Goal: Information Seeking & Learning: Learn about a topic

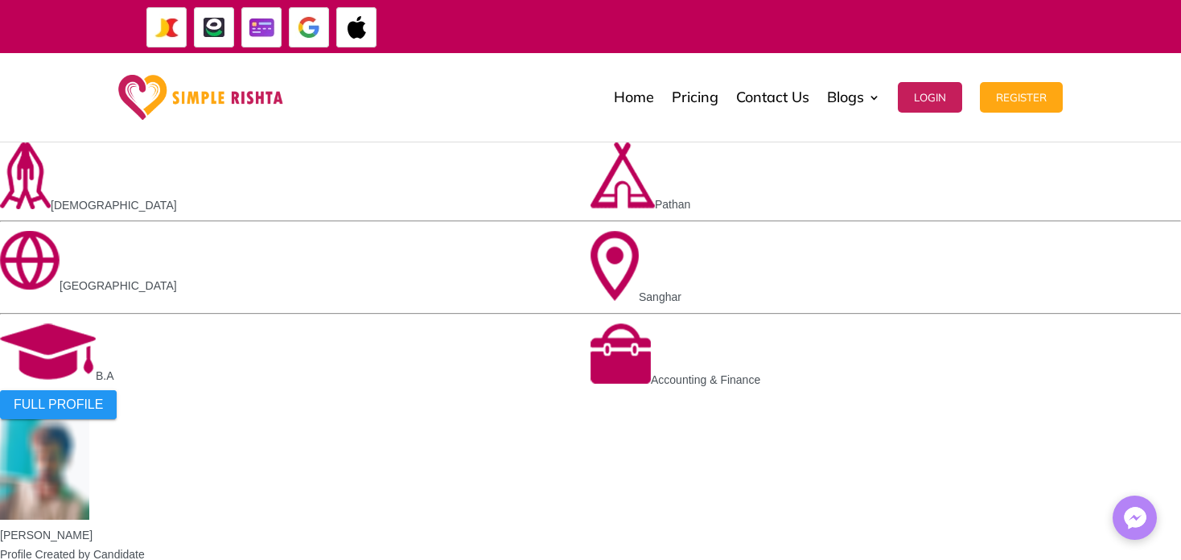
scroll to position [1449, 0]
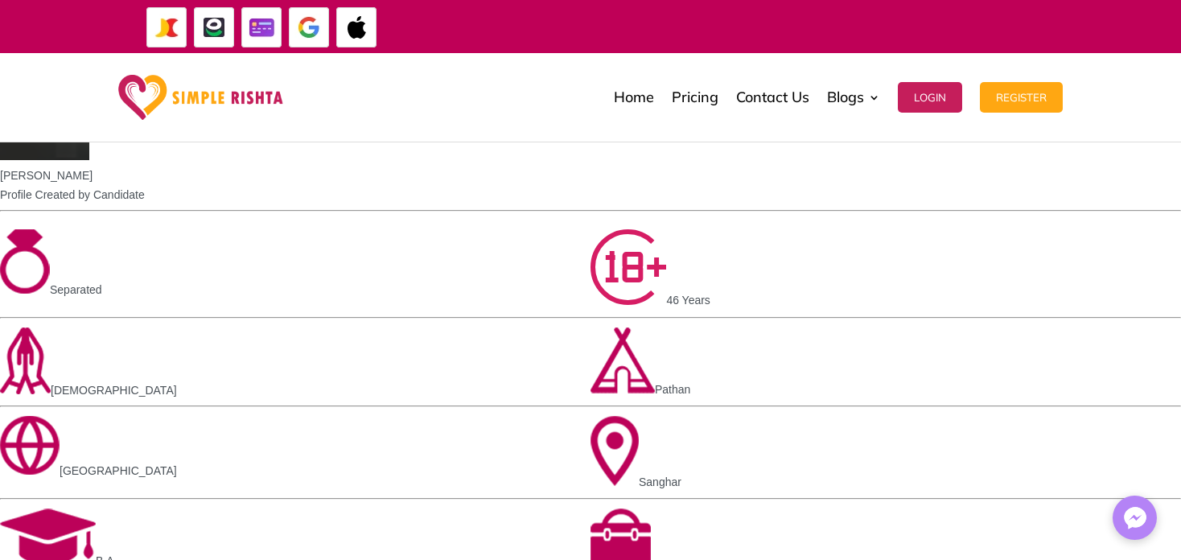
scroll to position [1529, 0]
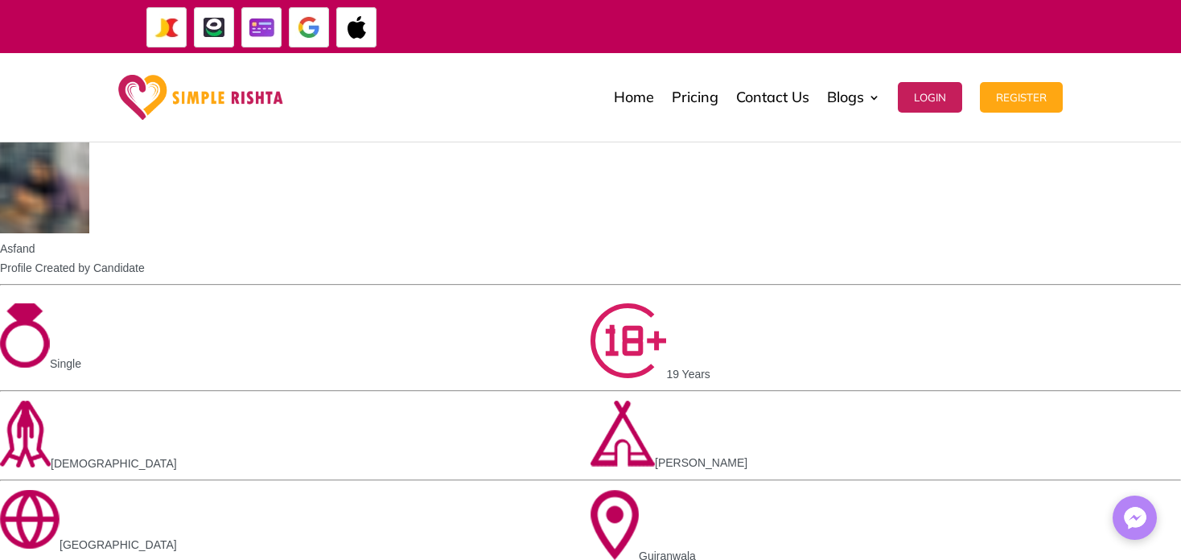
scroll to position [1368, 0]
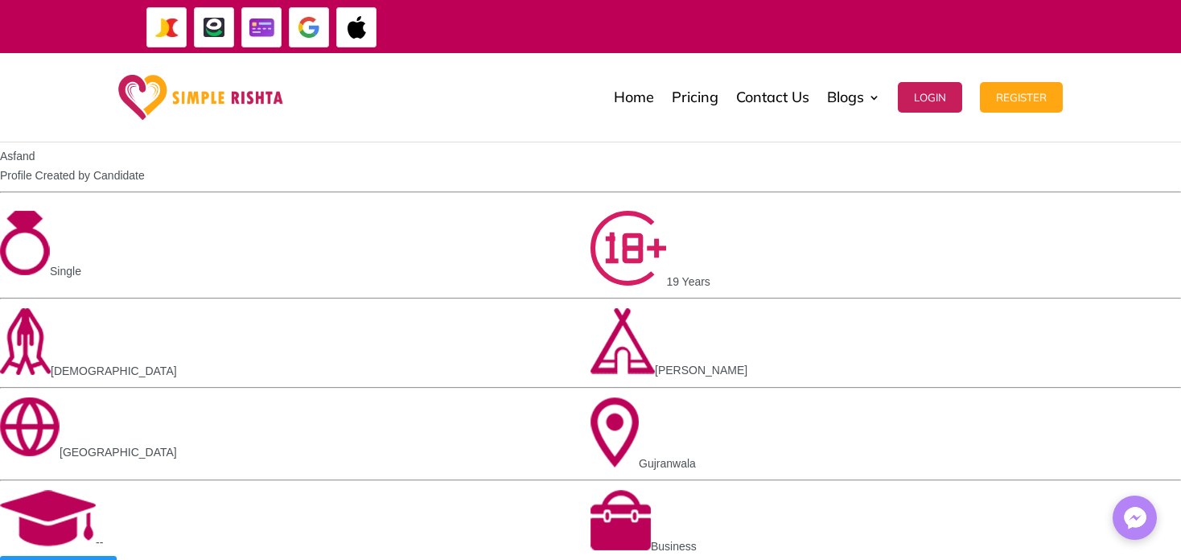
drag, startPoint x: 526, startPoint y: 227, endPoint x: 488, endPoint y: 209, distance: 41.8
drag, startPoint x: 519, startPoint y: 221, endPoint x: 1169, endPoint y: 353, distance: 663.7
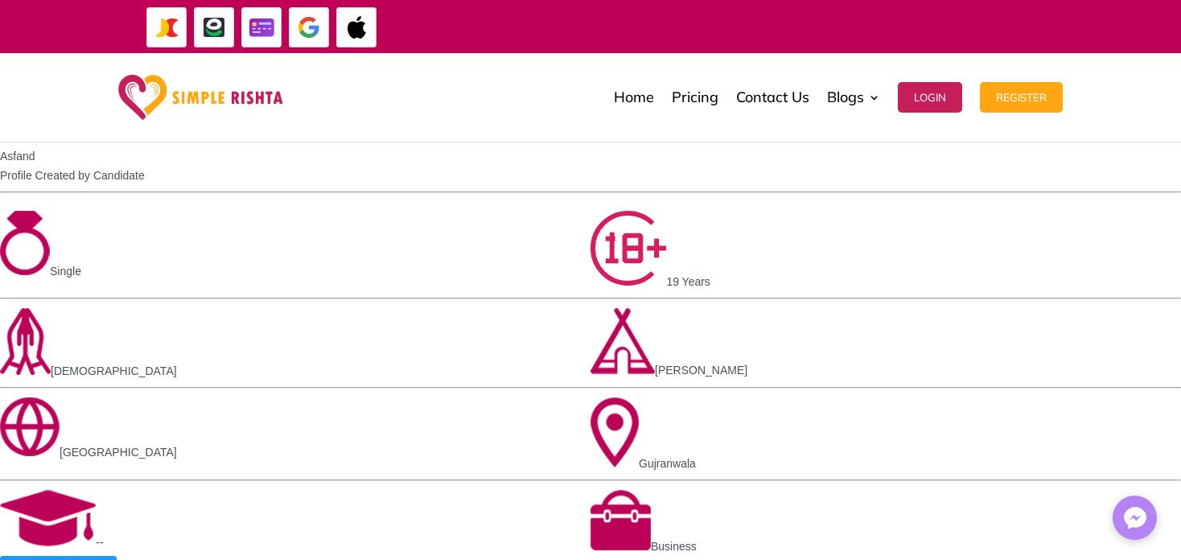
drag, startPoint x: 1150, startPoint y: 361, endPoint x: 402, endPoint y: 207, distance: 764.2
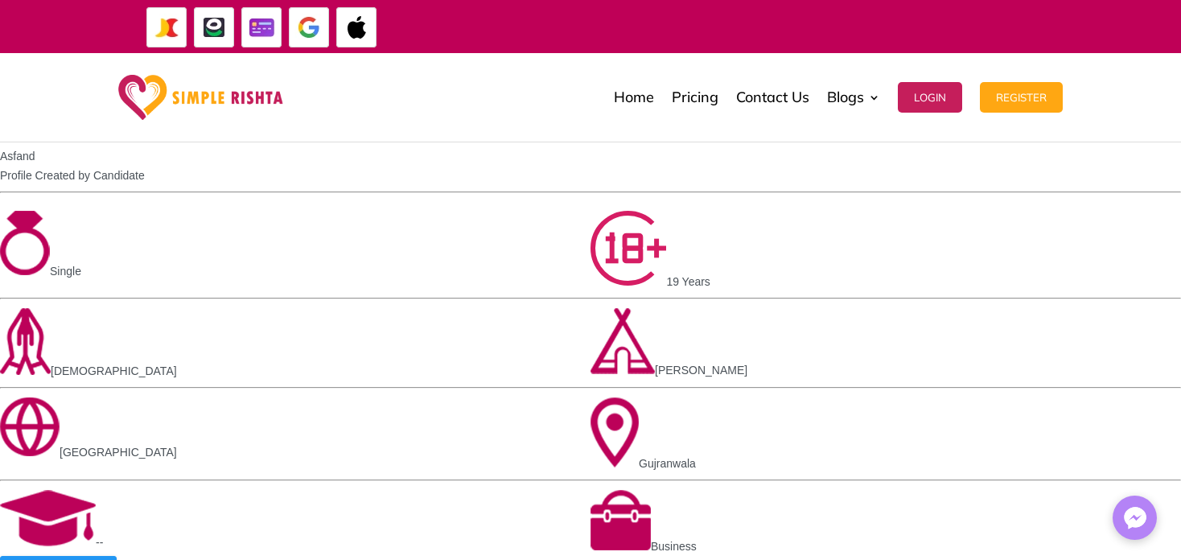
drag, startPoint x: 525, startPoint y: 231, endPoint x: 1136, endPoint y: 352, distance: 622.6
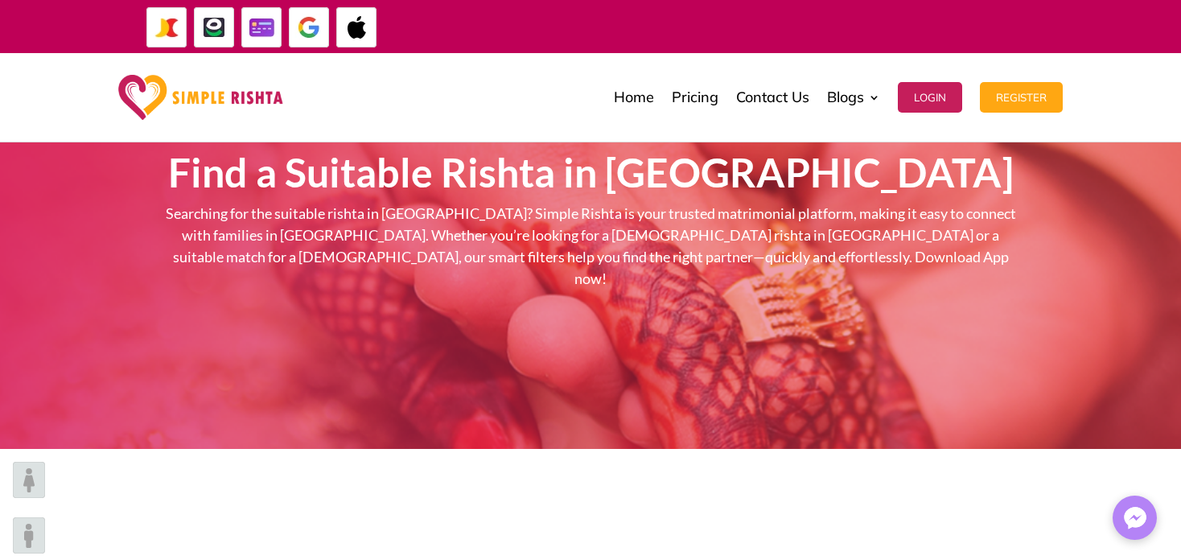
scroll to position [0, 0]
